Goal: Find specific page/section: Find specific page/section

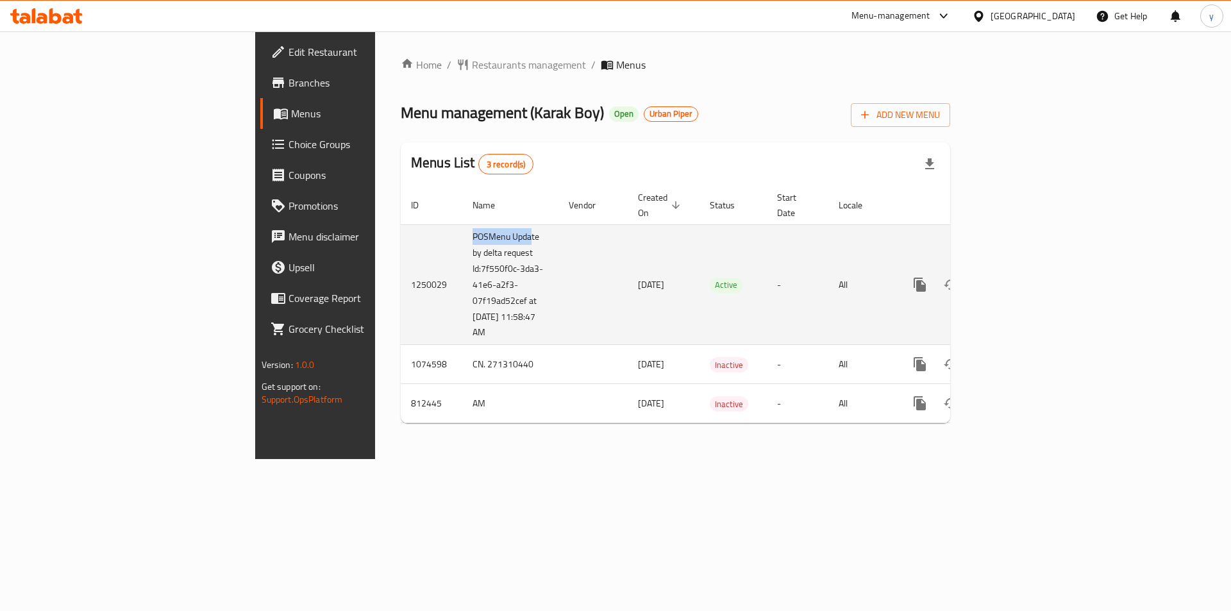
drag, startPoint x: 304, startPoint y: 224, endPoint x: 359, endPoint y: 225, distance: 55.1
click at [462, 225] on td "POSMenu Update by delta request Id:7f550f0c-3da3-41e6-a2f3-07f19ad52cef at [DAT…" at bounding box center [510, 284] width 96 height 120
click at [558, 234] on td "enhanced table" at bounding box center [592, 284] width 69 height 120
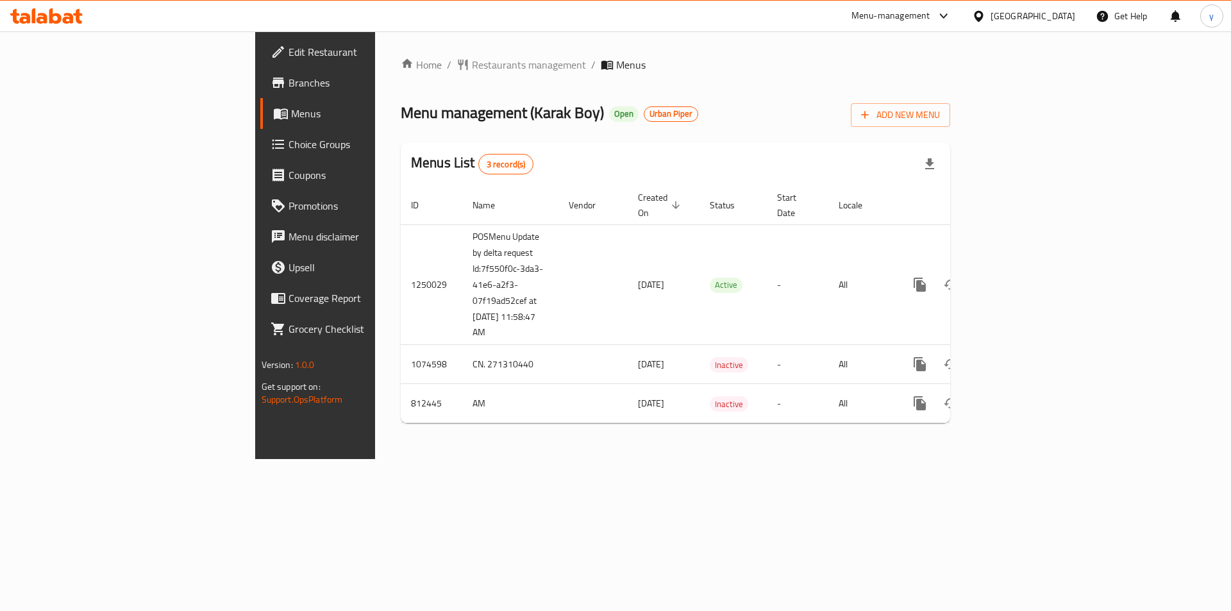
click at [554, 140] on div "Home / Restaurants management / Menus Menu management ( Karak Boy ) Open Urban …" at bounding box center [675, 245] width 549 height 376
drag, startPoint x: 375, startPoint y: 111, endPoint x: 335, endPoint y: 133, distance: 45.3
click at [402, 110] on span "Menu management ( Karak Boy )" at bounding box center [502, 112] width 203 height 29
click at [654, 126] on div "Menu management ( Karak Boy ) Open Urban Piper Add New Menu" at bounding box center [675, 112] width 549 height 29
drag, startPoint x: 485, startPoint y: 112, endPoint x: 539, endPoint y: 106, distance: 54.1
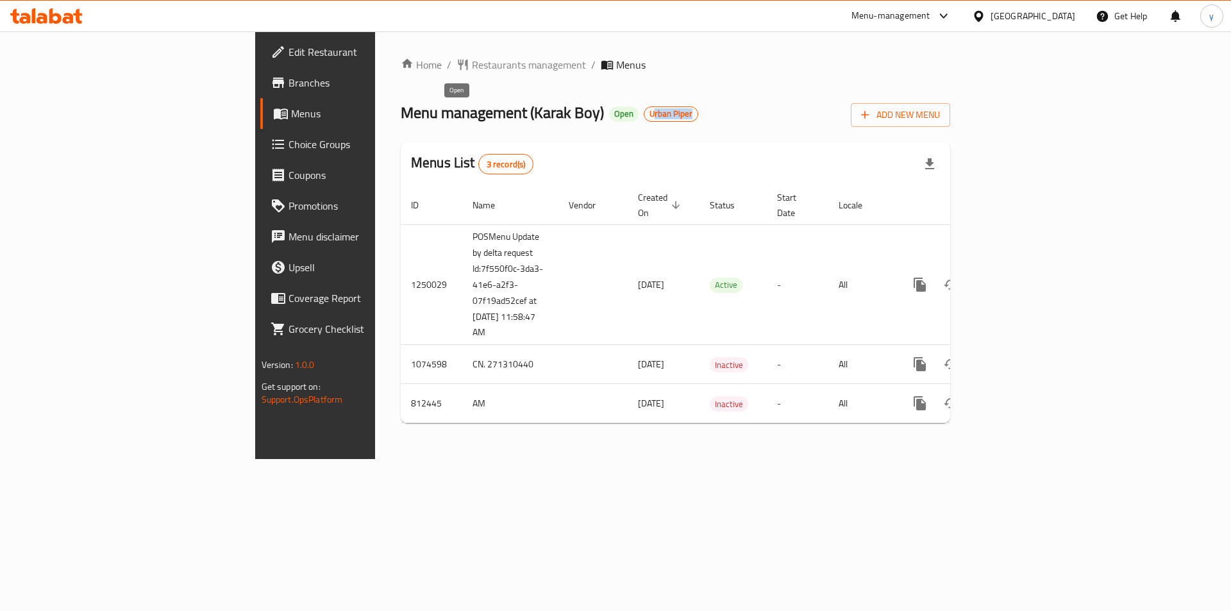
click at [538, 106] on div "Menu management ( Karak Boy ) Open Urban Piper Add New Menu" at bounding box center [675, 112] width 549 height 29
click at [556, 125] on div "Menu management ( Karak Boy ) Open Urban Piper Add New Menu" at bounding box center [675, 112] width 549 height 29
click at [472, 73] on span "Restaurants management" at bounding box center [529, 65] width 114 height 15
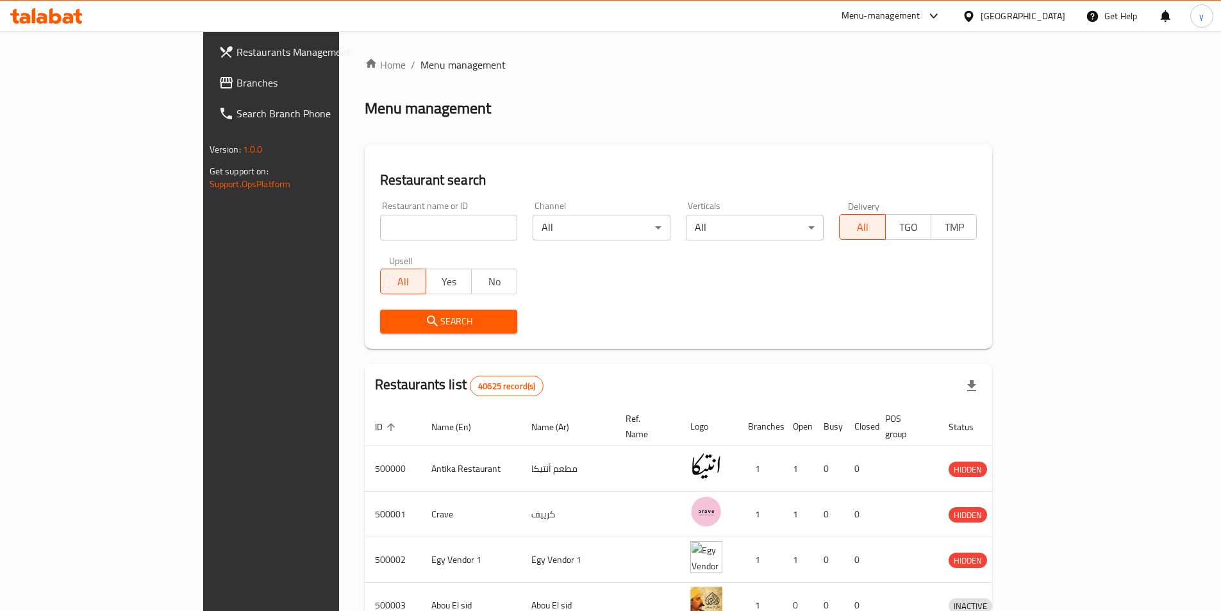
click at [236, 81] on span "Branches" at bounding box center [316, 82] width 160 height 15
